Goal: Answer question/provide support

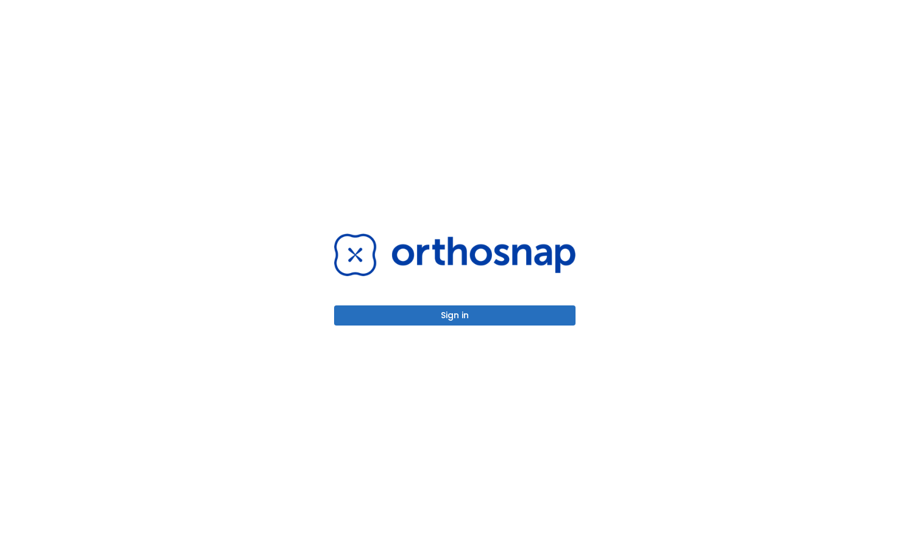
click at [474, 315] on button "Sign in" at bounding box center [455, 316] width 242 height 20
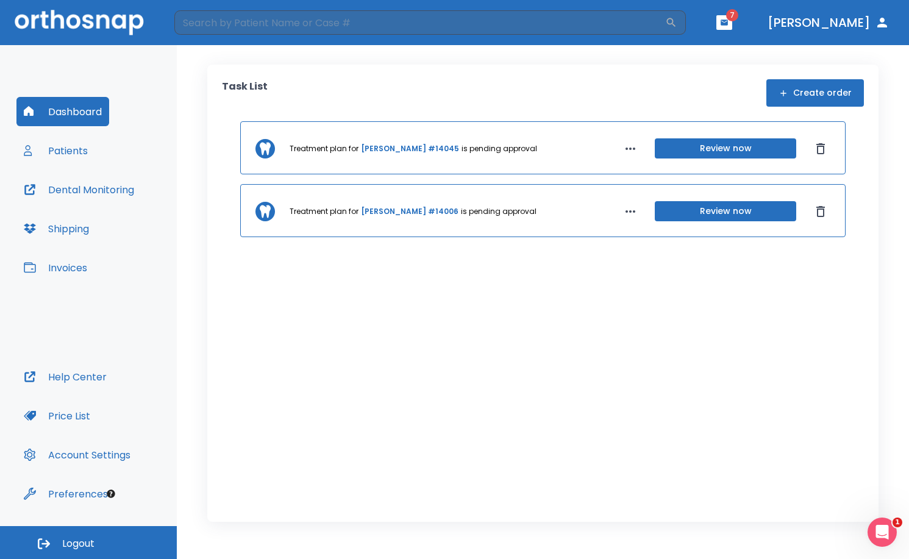
click at [728, 25] on icon "button" at bounding box center [724, 22] width 7 height 5
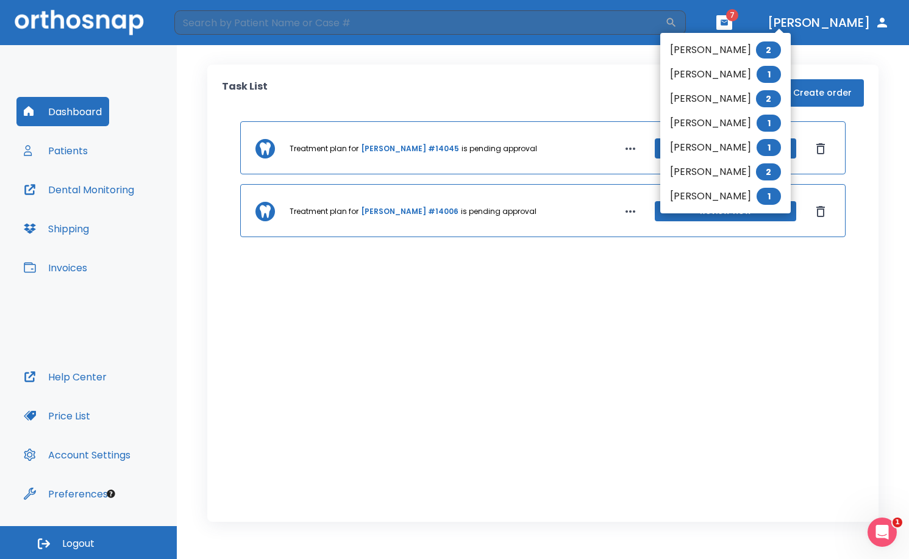
click at [505, 145] on div at bounding box center [454, 279] width 909 height 559
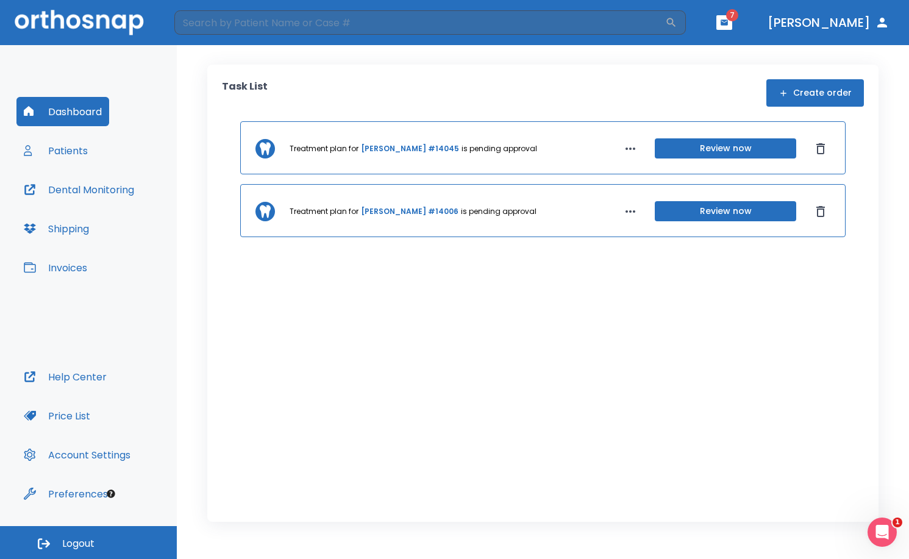
click at [742, 157] on button "Review now" at bounding box center [725, 148] width 141 height 20
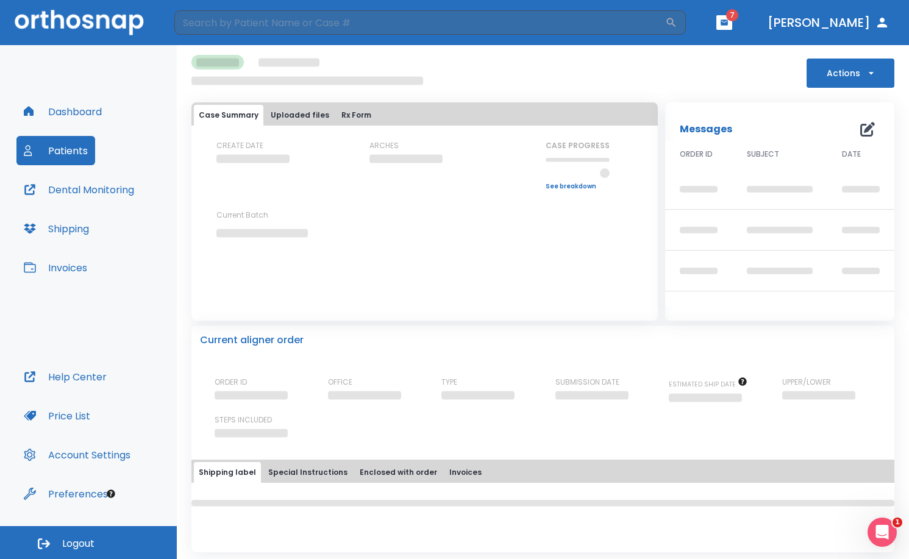
click at [860, 131] on div "Messages 0" at bounding box center [780, 129] width 200 height 24
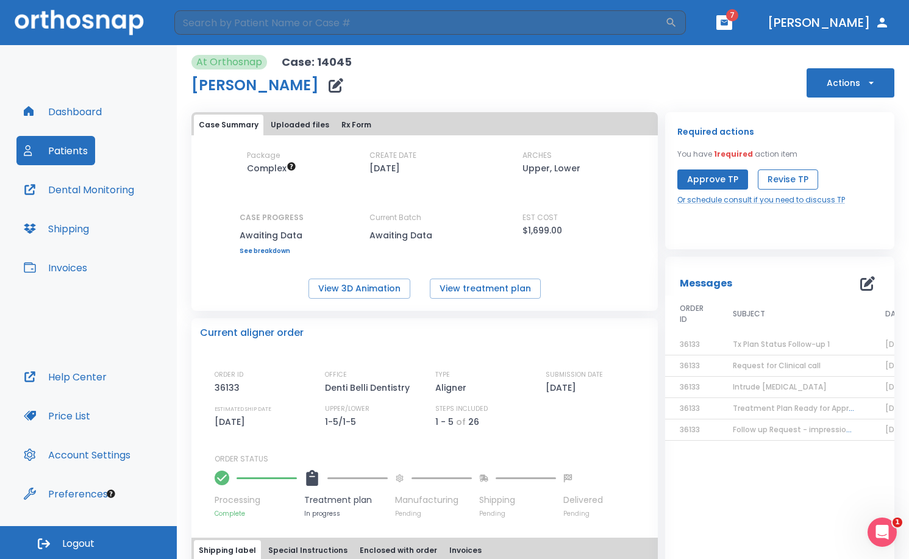
click at [796, 176] on button "Revise TP" at bounding box center [788, 180] width 60 height 20
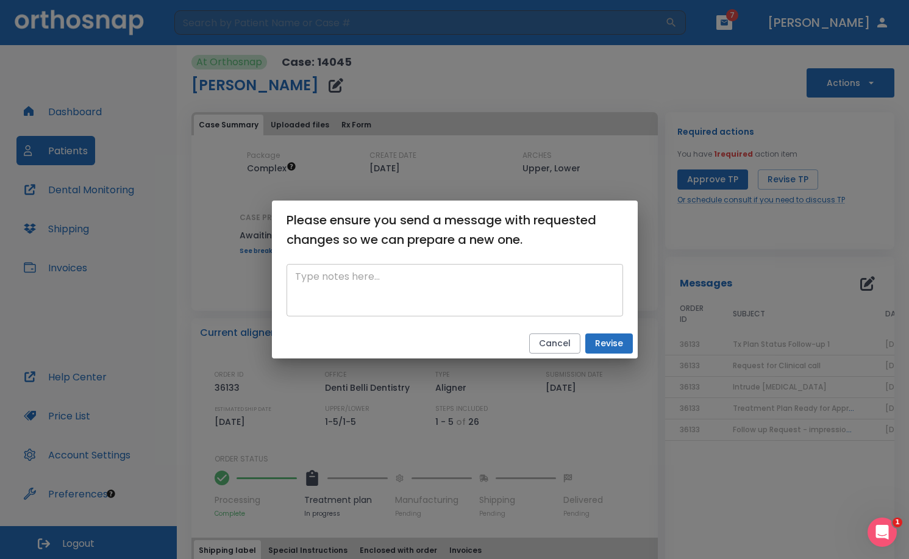
click at [467, 277] on textarea at bounding box center [455, 291] width 320 height 42
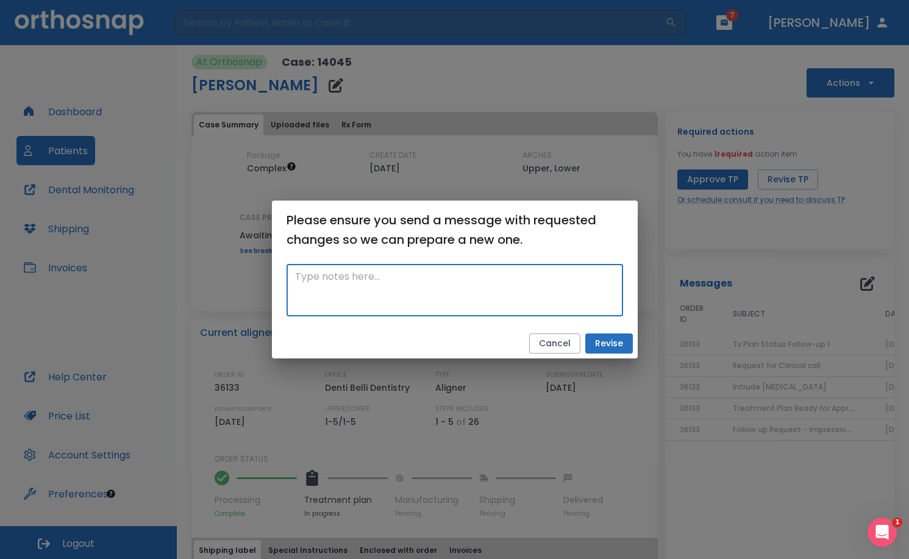
paste textarea "Rotate #27 more, #3 rotate, UL premolars intrude."
type textarea "Rotate #27 more, #3 rotate, UL premolars intrude."
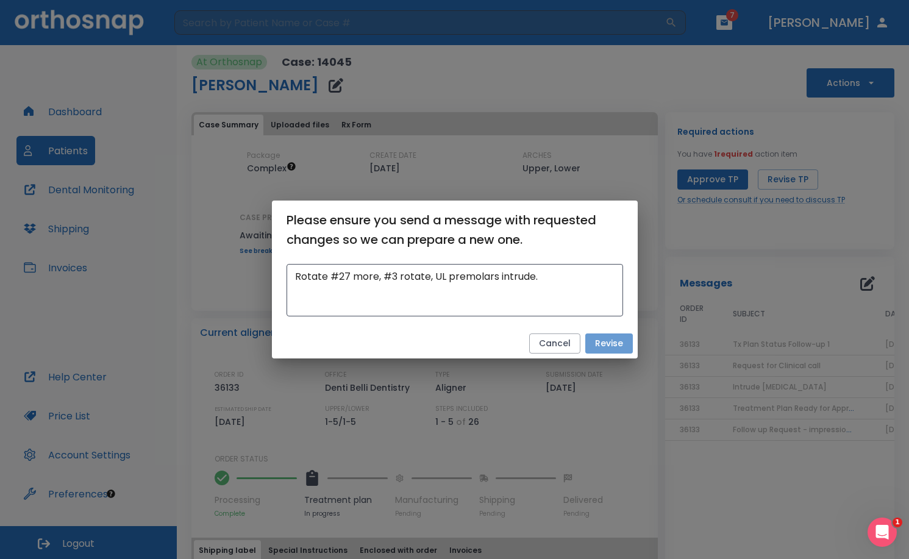
click at [607, 348] on button "Revise" at bounding box center [609, 344] width 48 height 20
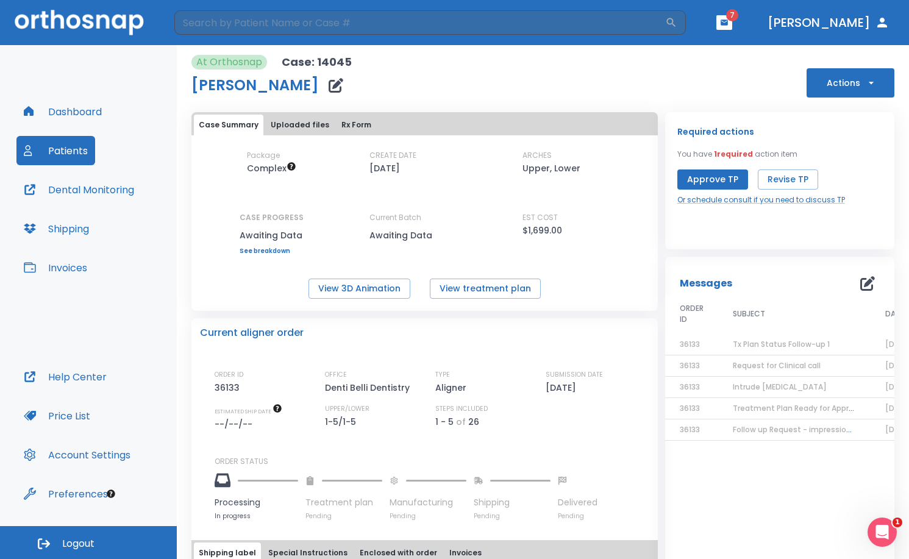
click at [768, 365] on span "Request for Clinical call" at bounding box center [777, 365] width 88 height 10
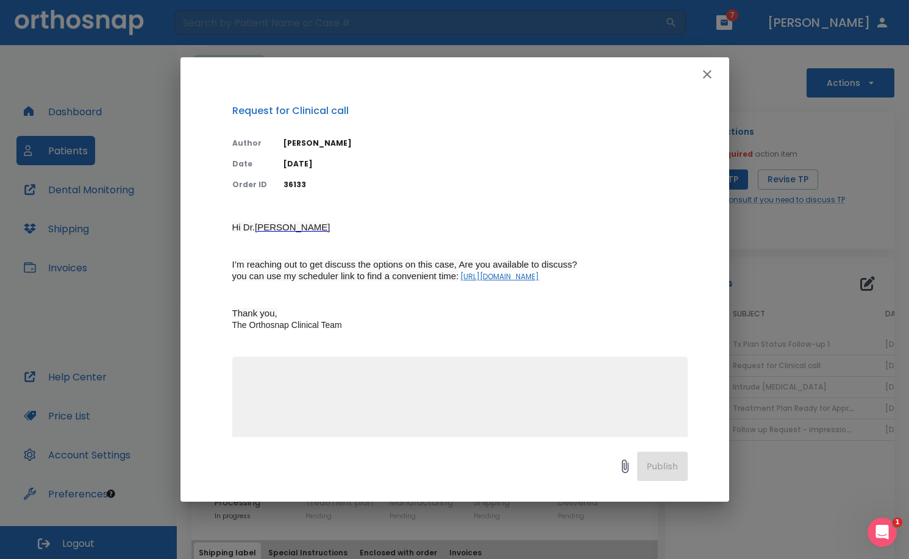
click at [531, 276] on link "[URL][DOMAIN_NAME]" at bounding box center [499, 276] width 79 height 10
